Goal: Task Accomplishment & Management: Use online tool/utility

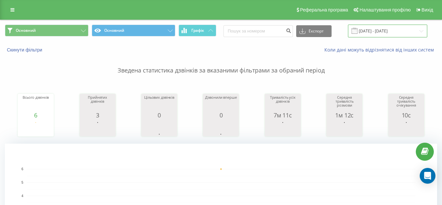
click at [375, 32] on input "01.08.2025 - 01.08.2025" at bounding box center [387, 31] width 79 height 13
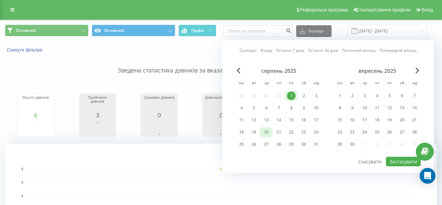
click at [266, 130] on div "20" at bounding box center [266, 132] width 9 height 9
click at [397, 161] on button "Застосувати" at bounding box center [403, 162] width 35 height 10
type input "20.08.2025 - 20.08.2025"
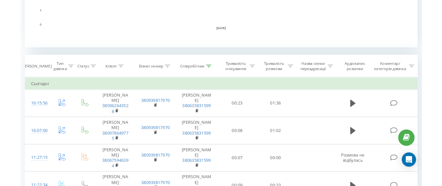
scroll to position [262, 0]
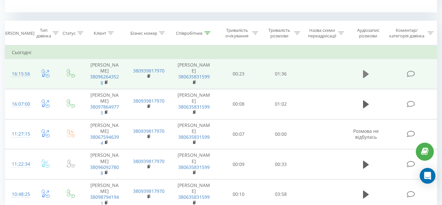
click at [370, 79] on button at bounding box center [366, 74] width 10 height 10
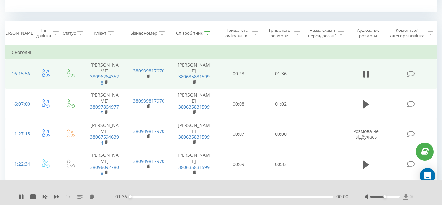
click at [404, 195] on icon at bounding box center [406, 196] width 6 height 7
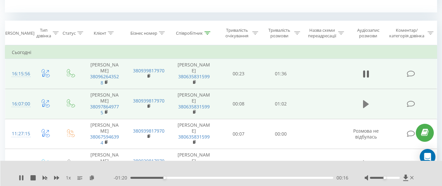
click at [363, 108] on icon at bounding box center [366, 104] width 6 height 8
click at [405, 177] on icon at bounding box center [405, 178] width 5 height 6
click at [413, 177] on icon at bounding box center [411, 177] width 3 height 3
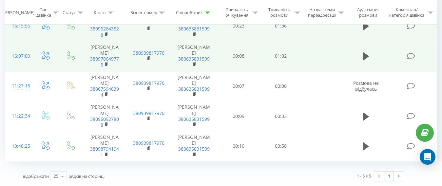
scroll to position [357, 0]
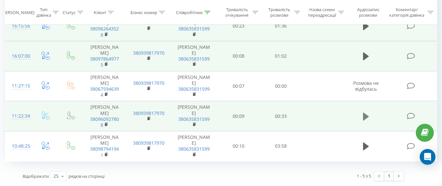
click at [364, 112] on icon at bounding box center [366, 116] width 6 height 8
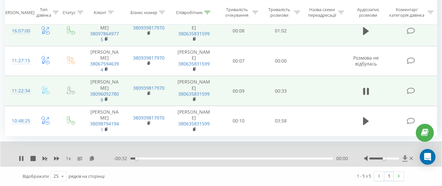
click at [405, 162] on icon at bounding box center [405, 158] width 6 height 7
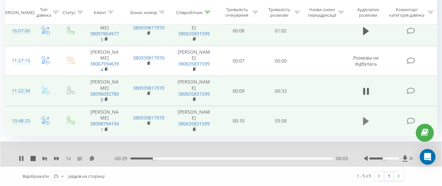
click at [367, 125] on icon at bounding box center [366, 121] width 6 height 8
click at [407, 162] on icon at bounding box center [405, 158] width 6 height 7
click at [405, 162] on icon at bounding box center [404, 158] width 5 height 6
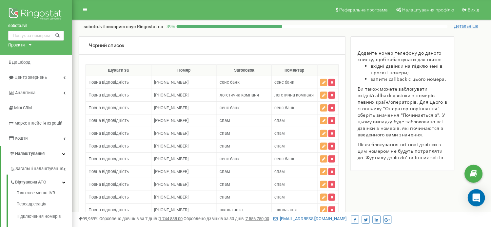
click at [475, 198] on icon "Open Intercom Messenger" at bounding box center [476, 198] width 8 height 9
